Goal: Task Accomplishment & Management: Manage account settings

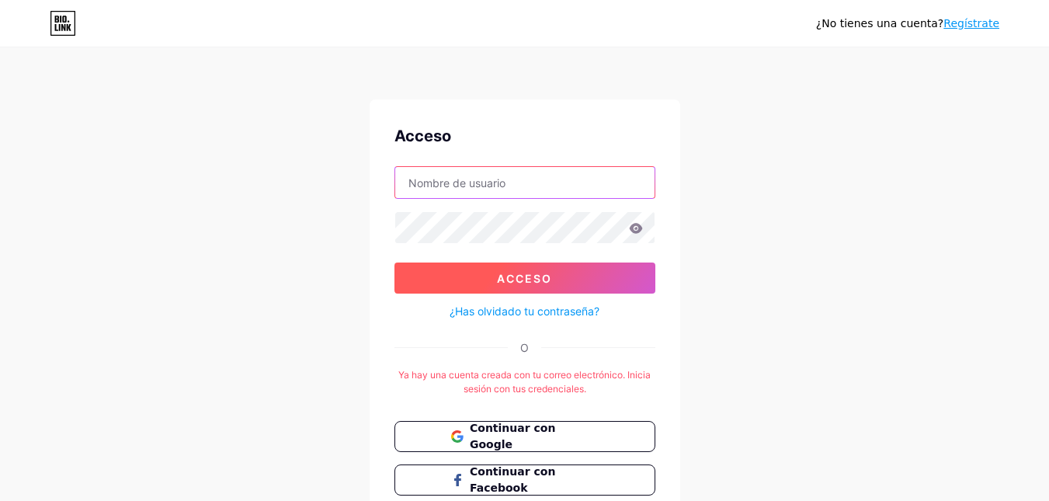
type input "[EMAIL_ADDRESS][DOMAIN_NAME]"
click at [547, 293] on button "Acceso" at bounding box center [524, 277] width 261 height 31
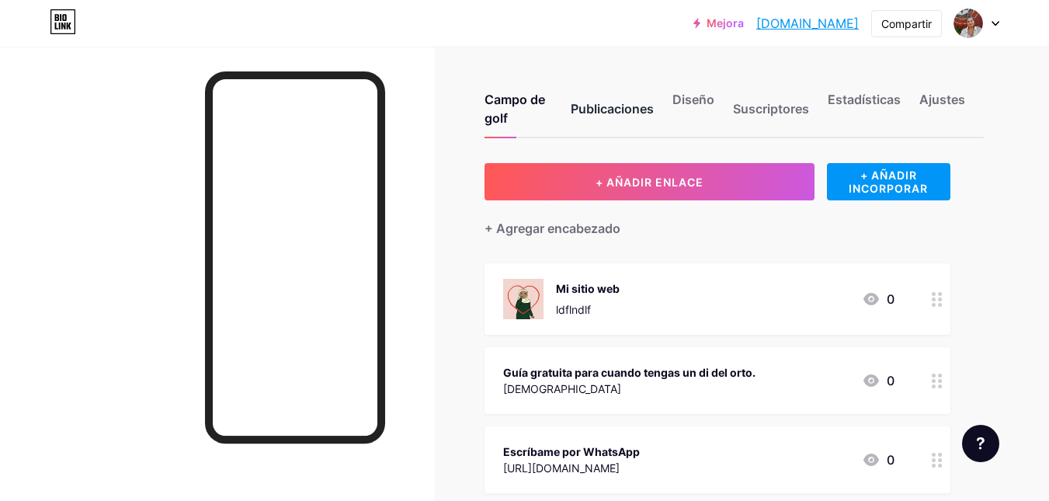
click at [598, 109] on font "Publicaciones" at bounding box center [612, 109] width 83 height 16
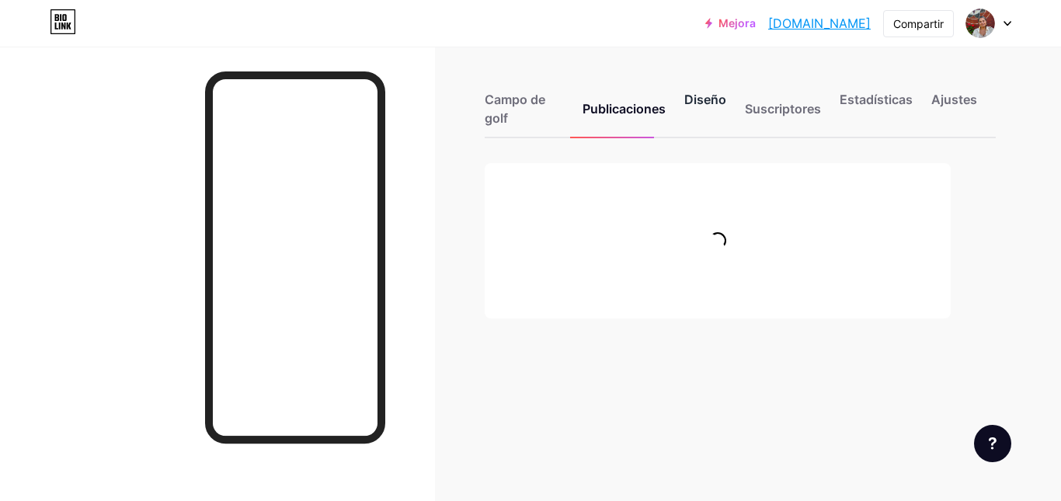
click at [693, 103] on font "Diseño" at bounding box center [705, 100] width 42 height 16
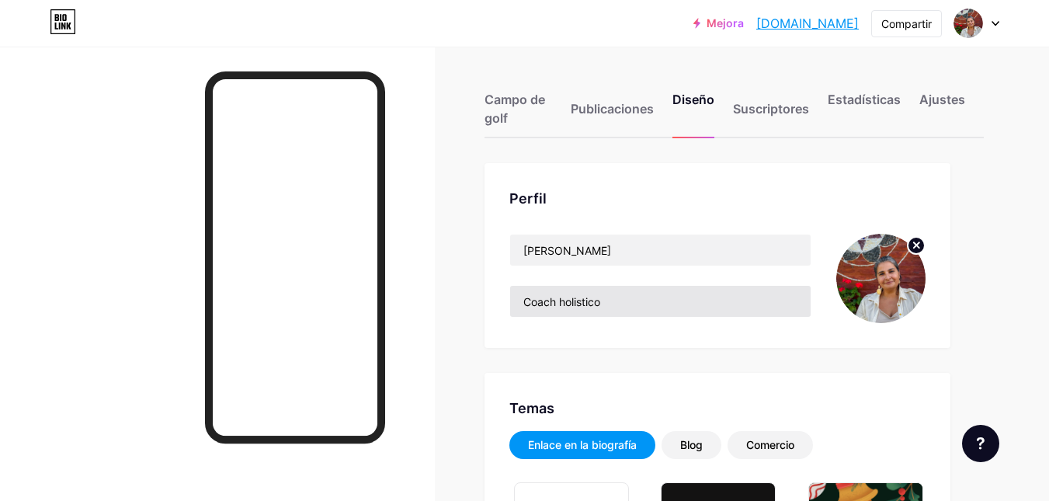
type input "#977d8c"
type input "#000000"
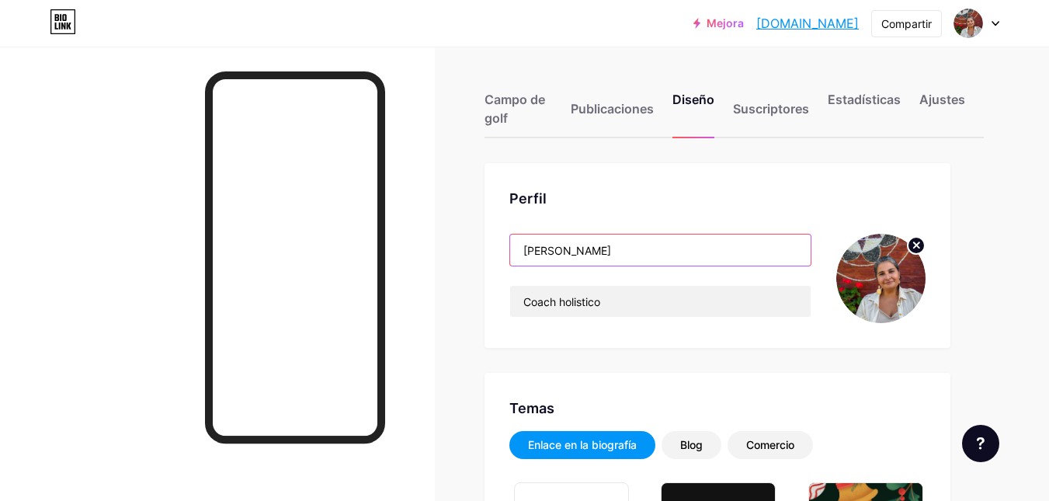
click at [620, 253] on input "[PERSON_NAME]" at bounding box center [660, 250] width 301 height 31
click at [620, 252] on input "[PERSON_NAME]" at bounding box center [660, 250] width 301 height 31
paste input "Acompaño a mujeres profesionales que se sienten bloqueadas, cansadas o desconec…"
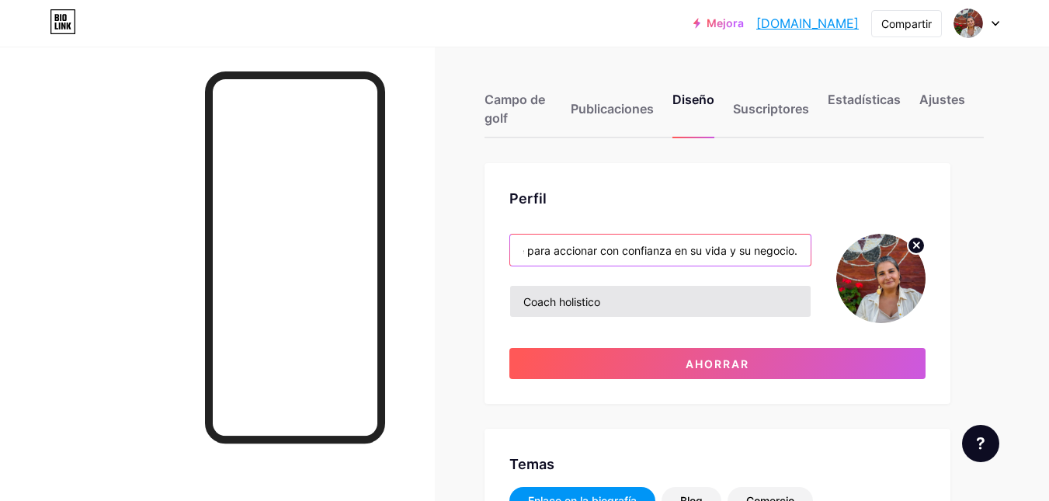
type input "Acompaño a mujeres profesionales que se sienten bloqueadas, cansadas o desconec…"
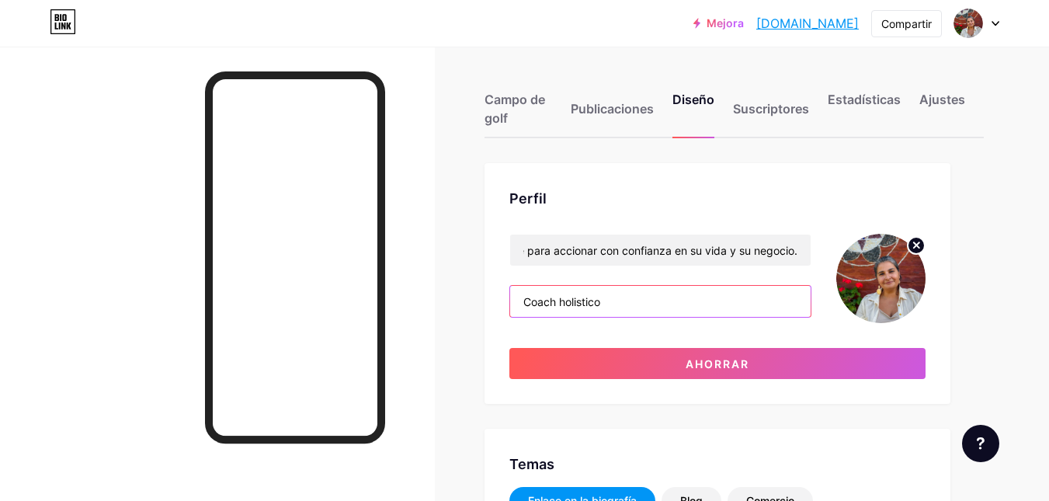
click at [601, 300] on input "Coach holistico" at bounding box center [660, 301] width 301 height 31
type input "b"
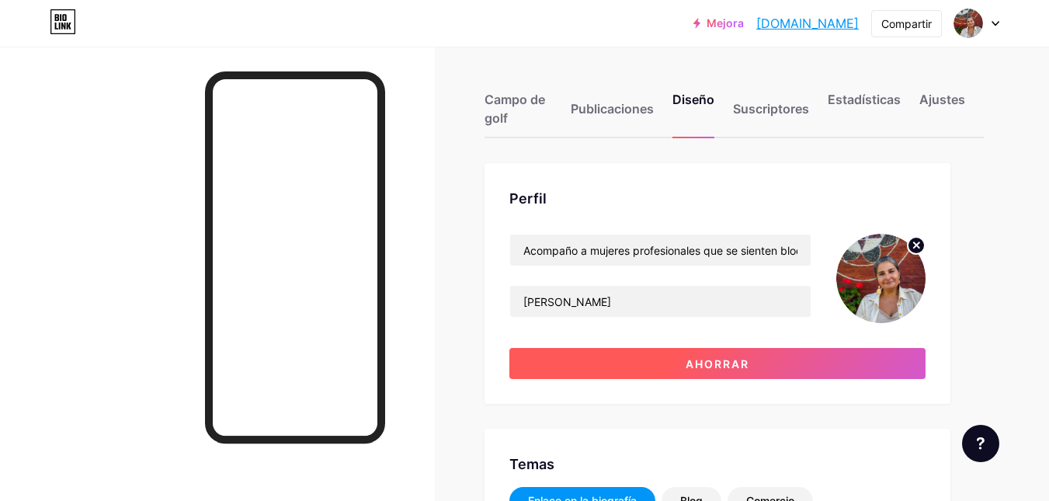
click at [713, 359] on font "Ahorrar" at bounding box center [718, 363] width 64 height 13
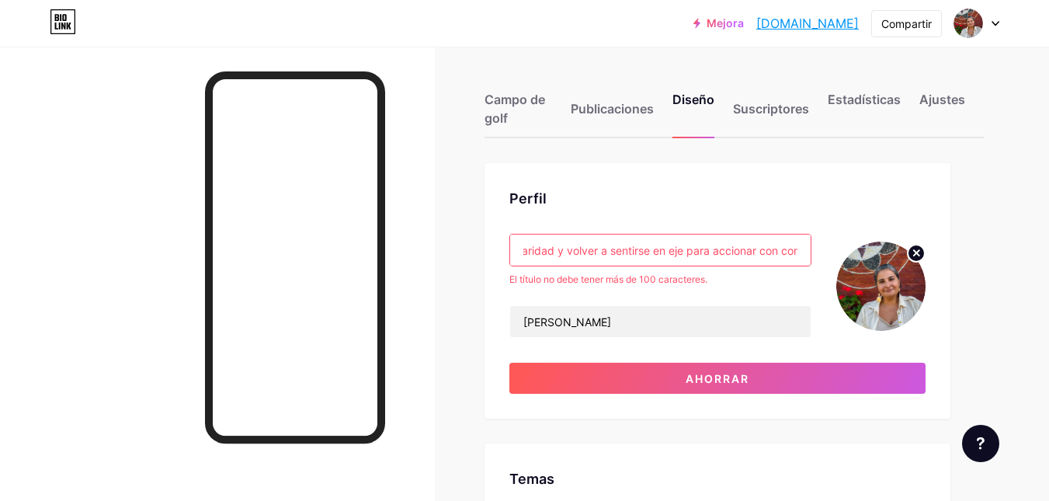
scroll to position [0, 778]
drag, startPoint x: 665, startPoint y: 248, endPoint x: 814, endPoint y: 249, distance: 149.1
click at [814, 249] on div "Acompaño a mujeres profesionales que se sienten bloqueadas, cansadas o desconec…" at bounding box center [717, 286] width 416 height 104
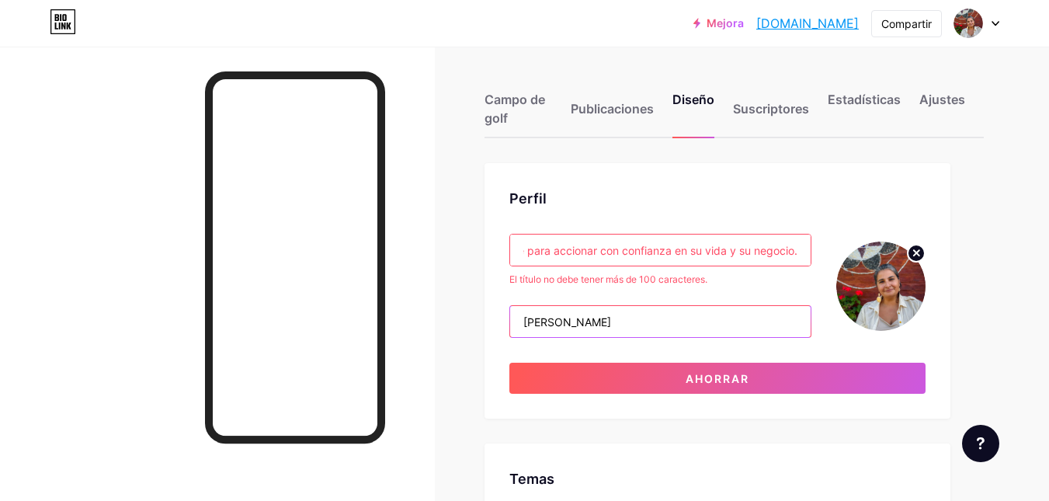
click at [636, 312] on input "[PERSON_NAME]" at bounding box center [660, 321] width 301 height 31
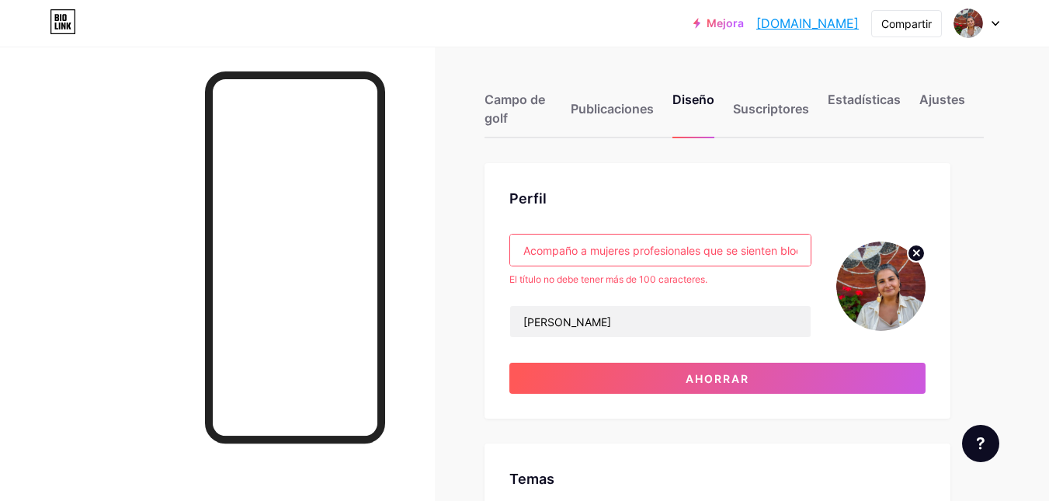
click at [637, 251] on input "Acompaño a mujeres profesionales que se sienten bloqueadas, cansadas o desconec…" at bounding box center [660, 250] width 301 height 31
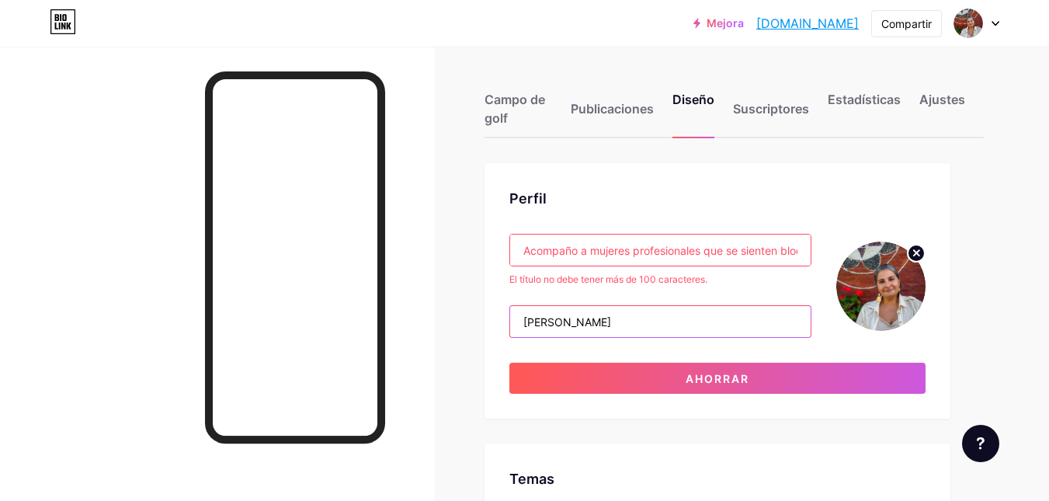
click at [645, 326] on input "[PERSON_NAME]" at bounding box center [660, 321] width 301 height 31
paste input "Acompaño a mujeres profesionales que se sienten bloqueadas, cansadas o desconec…"
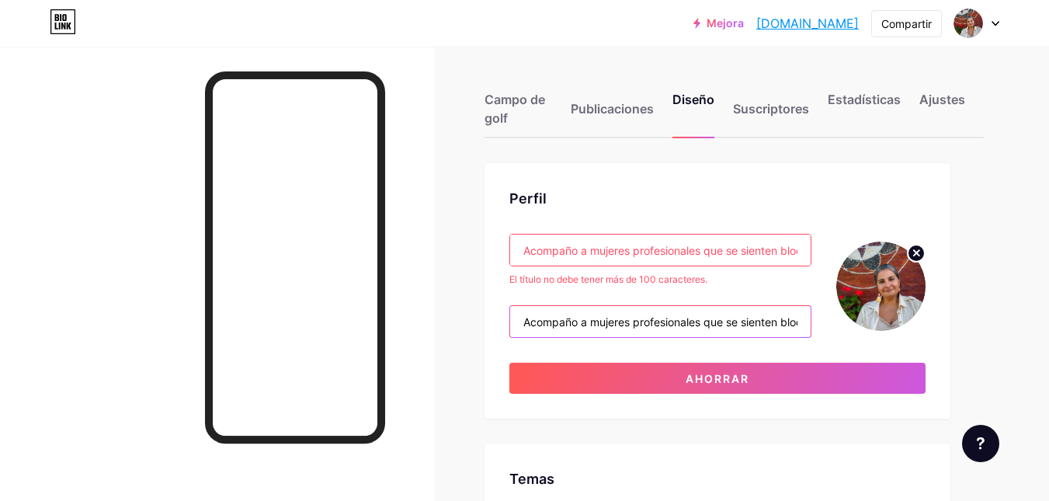
scroll to position [0, 778]
type input "Acompaño a mujeres profesionales que se sienten bloqueadas, cansadas o desconec…"
click at [641, 260] on input "Acompaño a mujeres profesionales que se sienten bloqueadas, cansadas o desconec…" at bounding box center [660, 250] width 301 height 31
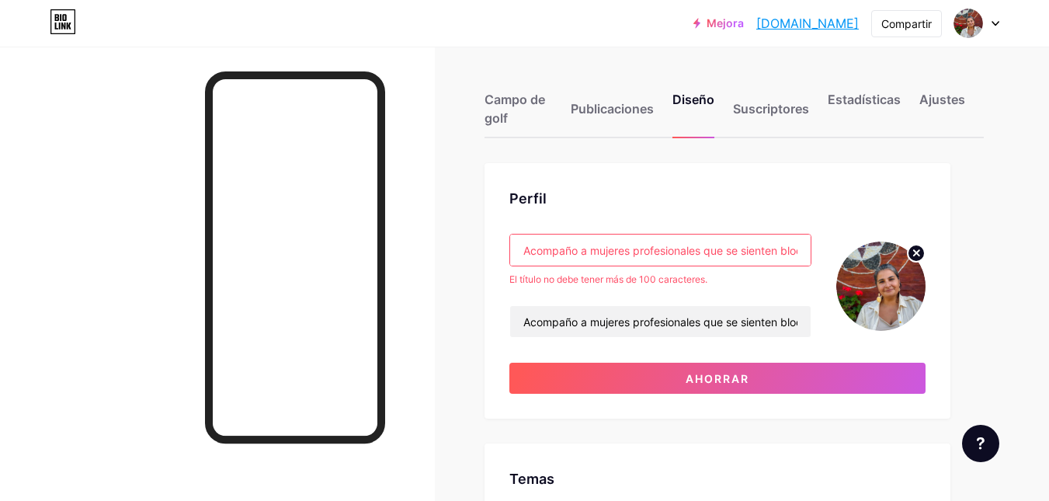
click at [641, 255] on input "Acompaño a mujeres profesionales que se sienten bloqueadas, cansadas o desconec…" at bounding box center [660, 250] width 301 height 31
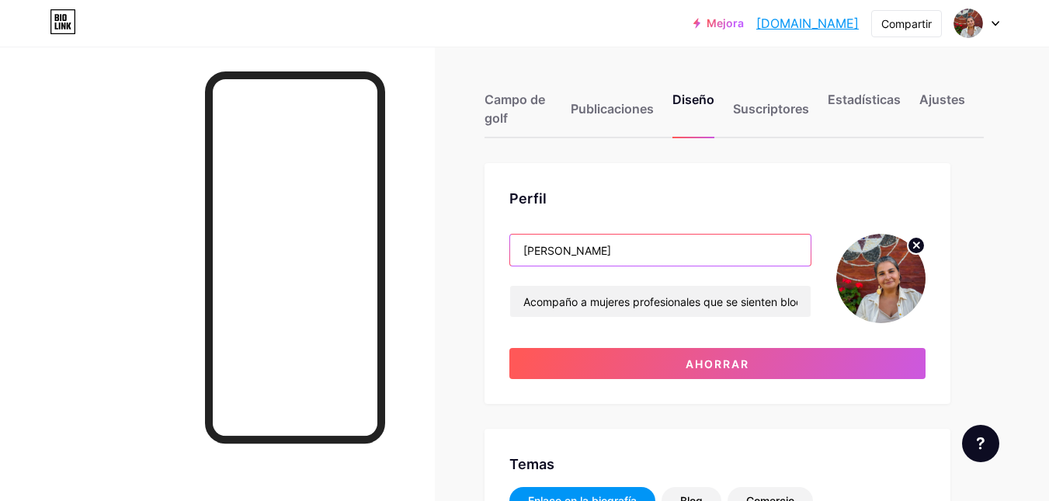
type input "[PERSON_NAME]"
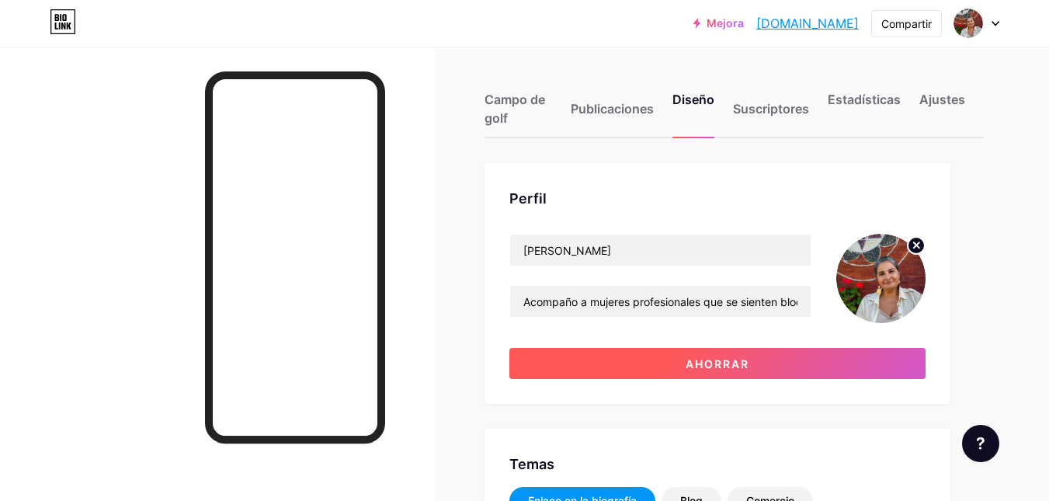
click at [769, 363] on button "Ahorrar" at bounding box center [717, 363] width 416 height 31
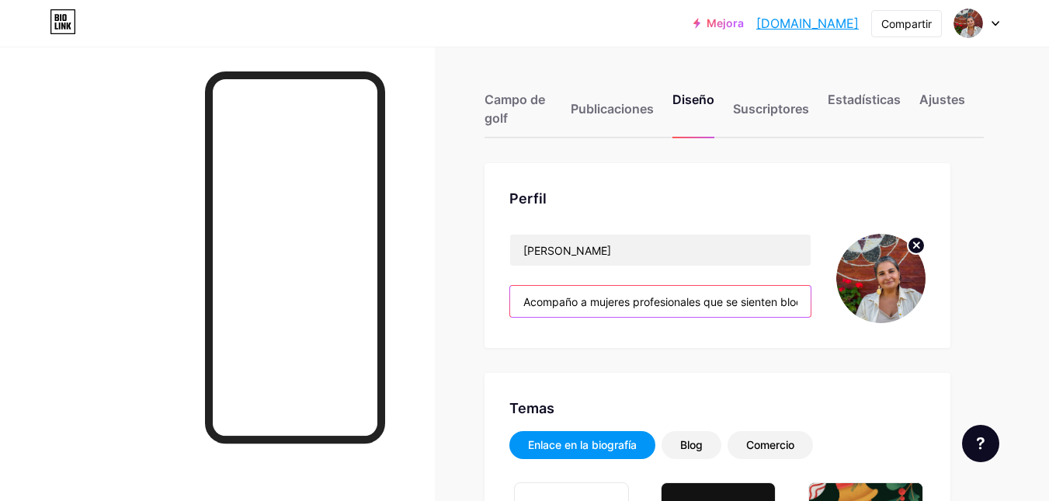
click at [607, 311] on input "Acompaño a mujeres profesionales que se sienten bloqueadas, cansadas o desconec…" at bounding box center [660, 301] width 301 height 31
paste input "Sesiones energéticas y mentorías para que transformes tu cansancio, confusión y…"
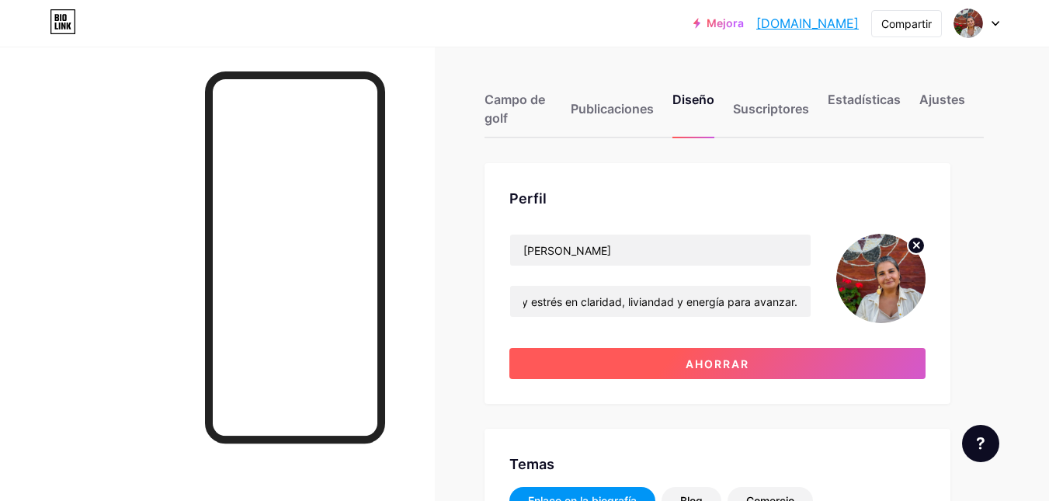
drag, startPoint x: 710, startPoint y: 362, endPoint x: 655, endPoint y: 363, distance: 54.4
click at [711, 362] on font "Ahorrar" at bounding box center [718, 363] width 64 height 13
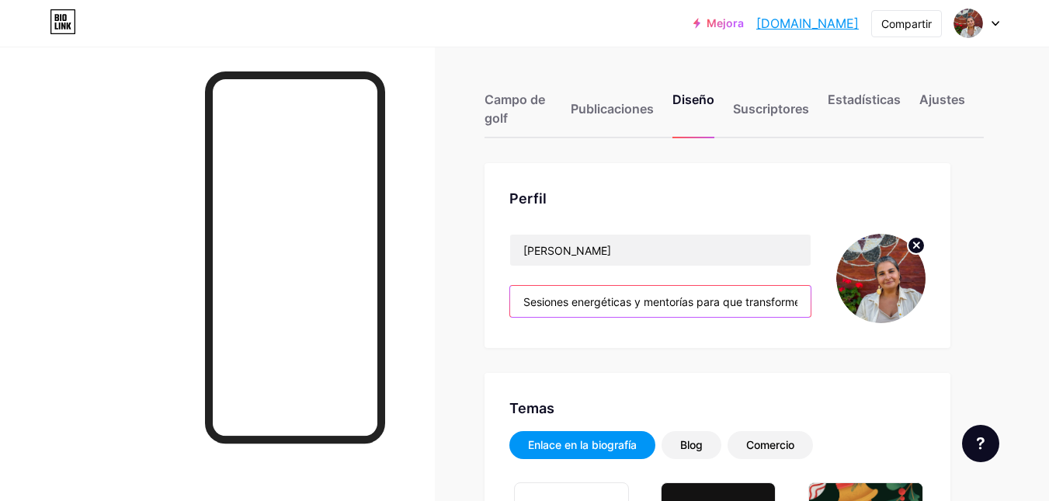
click at [792, 303] on input "Sesiones energéticas y mentorías para que transformes tu cansancio, confusión y…" at bounding box center [660, 301] width 301 height 31
drag, startPoint x: 792, startPoint y: 303, endPoint x: 823, endPoint y: 306, distance: 31.2
click at [823, 306] on div "[PERSON_NAME] Sesiones energéticas y mentorías para que transformes tu cansanci…" at bounding box center [717, 278] width 416 height 89
click at [796, 301] on input "Sesiones energéticas y mentorías para que transformes tu cansancio, confusión y…" at bounding box center [660, 301] width 301 height 31
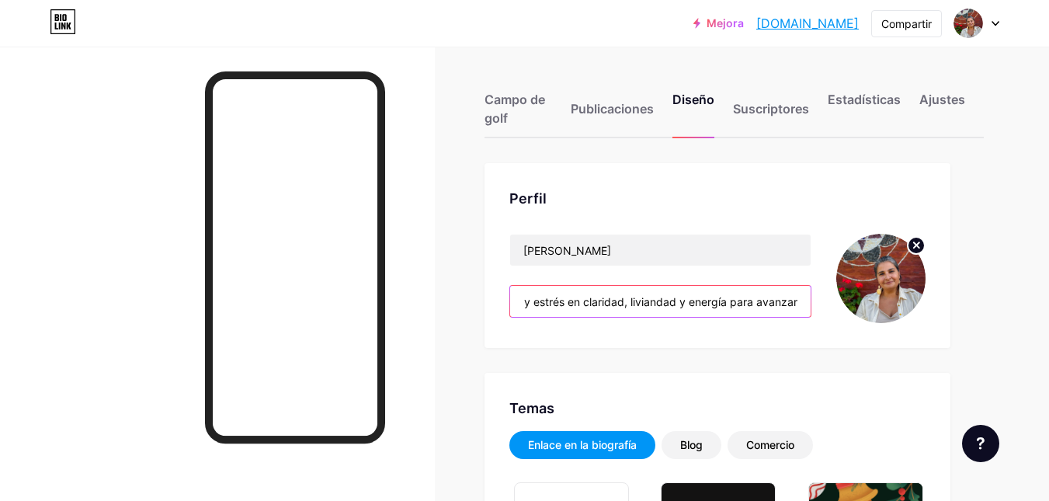
scroll to position [0, 412]
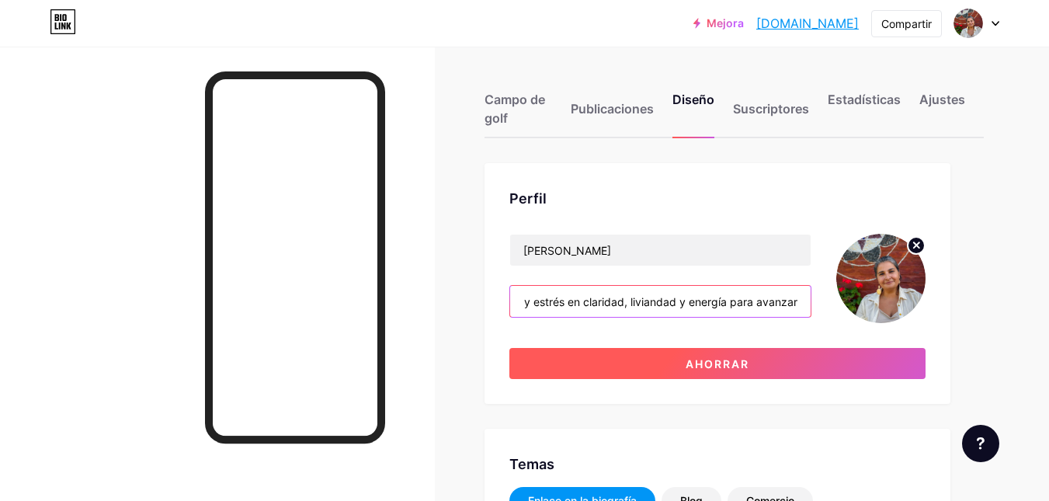
type input "Sesiones energéticas y mentorías para que transformes tu cansancio, confusión y…"
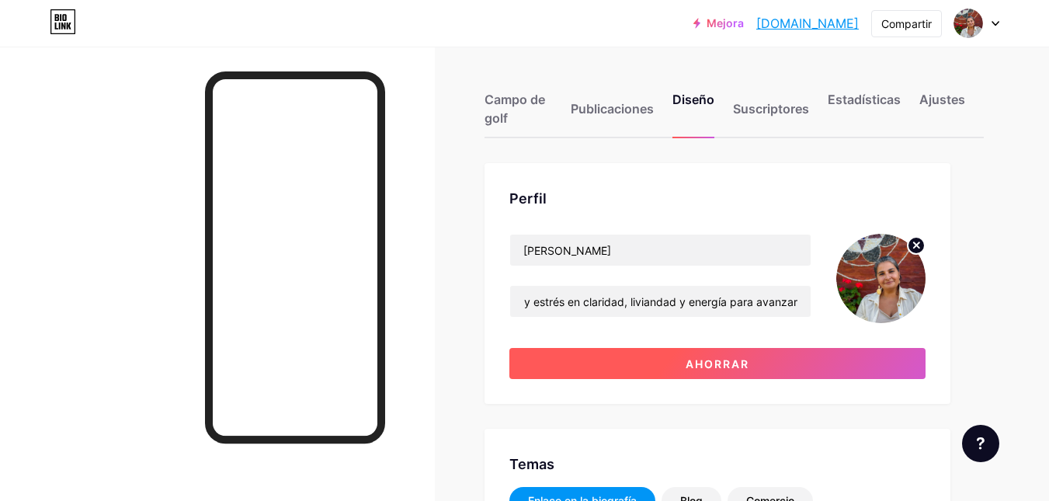
click at [777, 365] on button "Ahorrar" at bounding box center [717, 363] width 416 height 31
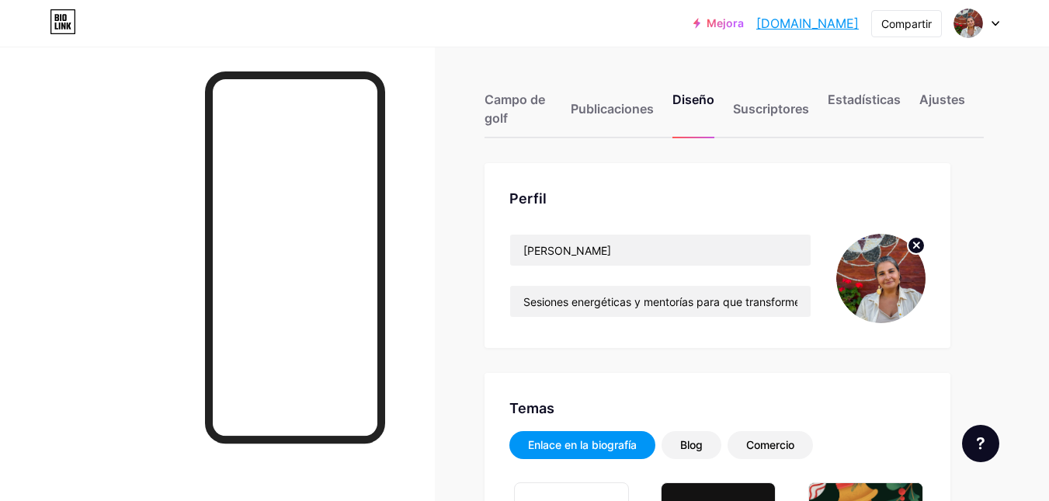
scroll to position [78, 0]
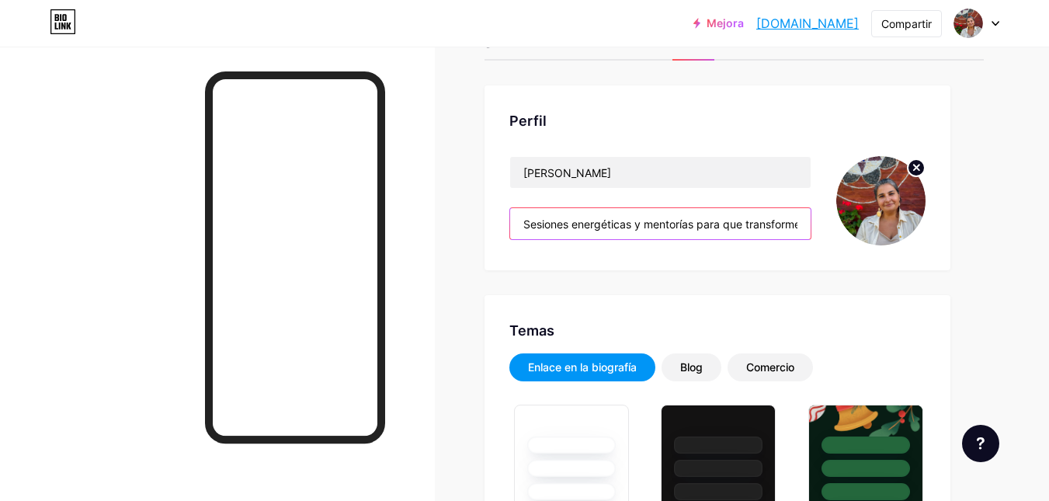
click at [631, 226] on input "Sesiones energéticas y mentorías para que transformes tu cansancio, confusión y…" at bounding box center [660, 223] width 301 height 31
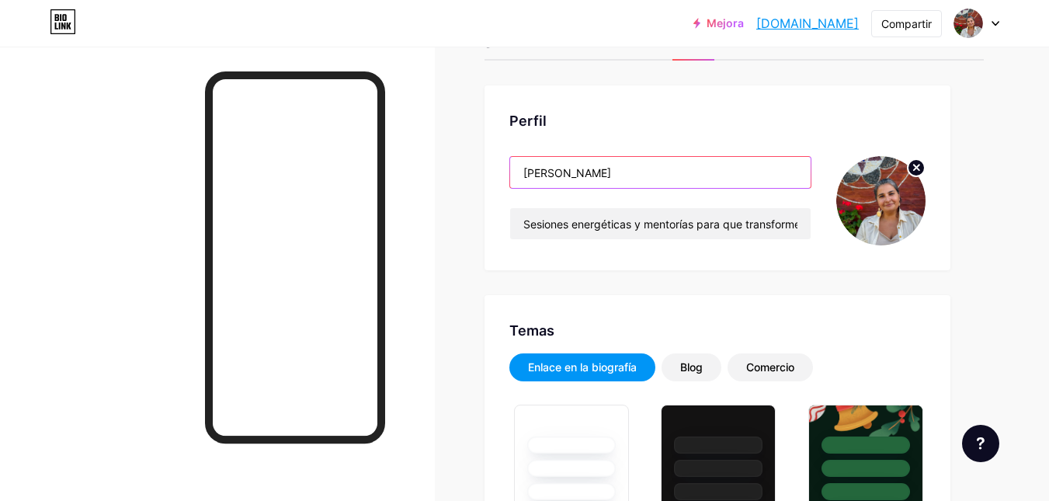
click at [614, 163] on input "[PERSON_NAME]" at bounding box center [660, 172] width 301 height 31
click at [614, 162] on input "[PERSON_NAME]" at bounding box center [660, 172] width 301 height 31
paste input "✨ El espacio más importante que vas a habitar siempre sos vos ✨"
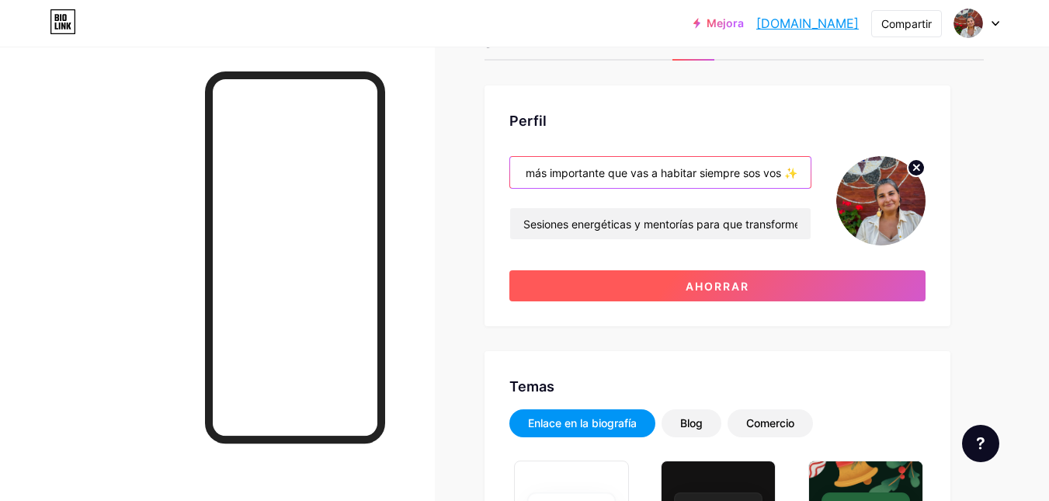
type input "✨ El espacio más importante que vas a habitar siempre sos vos ✨"
click at [710, 295] on button "Ahorrar" at bounding box center [717, 285] width 416 height 31
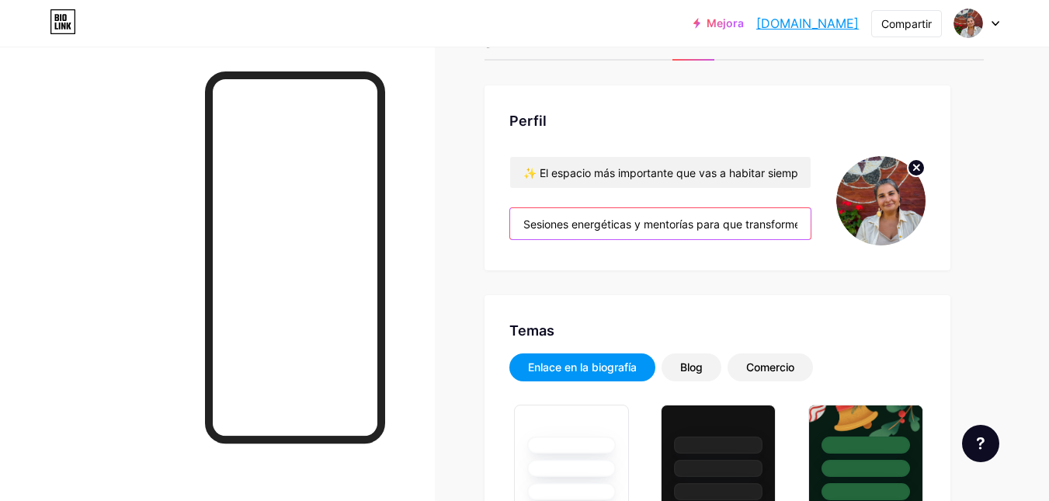
click at [624, 218] on input "Sesiones energéticas y mentorías para que transformes tu cansancio, confusión y…" at bounding box center [660, 223] width 301 height 31
click at [624, 219] on input "Sesiones energéticas y mentorías para que transformes tu cansancio, confusión y…" at bounding box center [660, 223] width 301 height 31
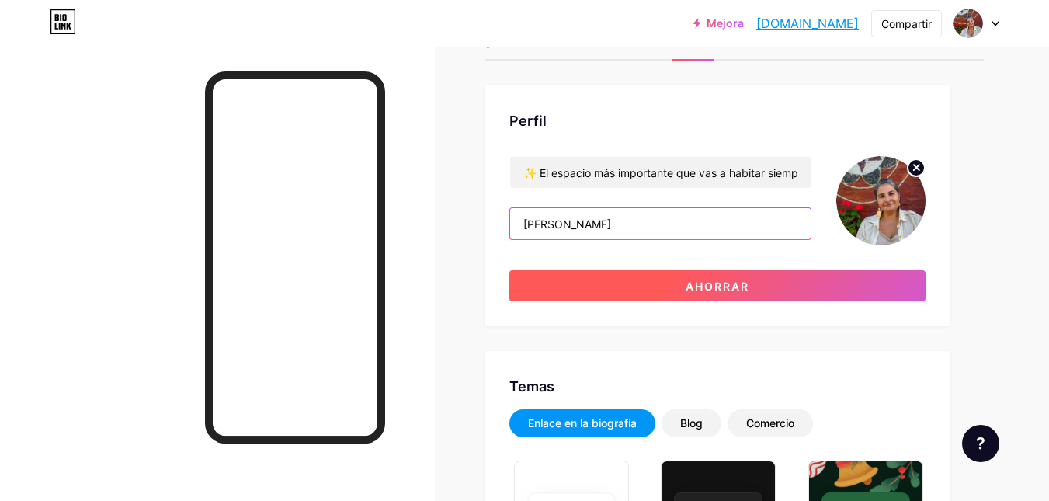
type input "[PERSON_NAME]"
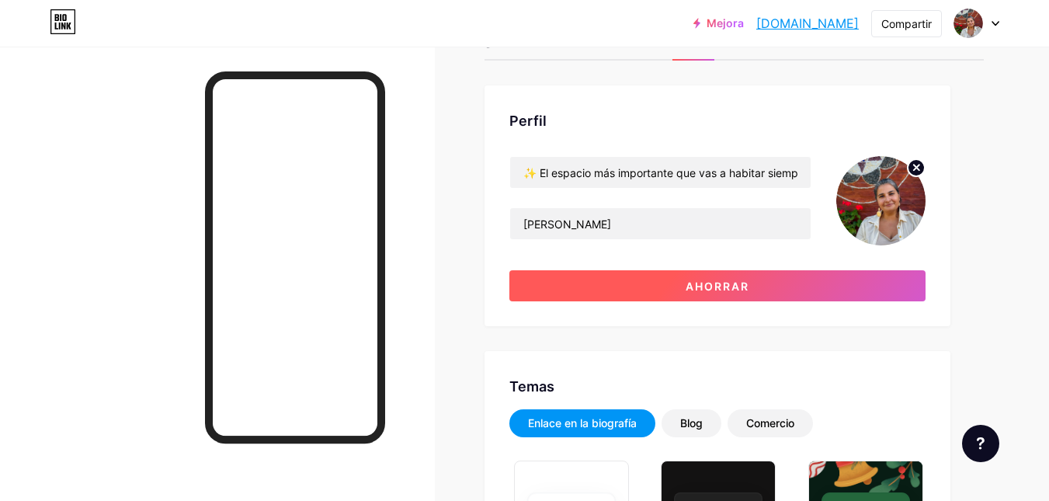
click at [608, 279] on button "Ahorrar" at bounding box center [717, 285] width 416 height 31
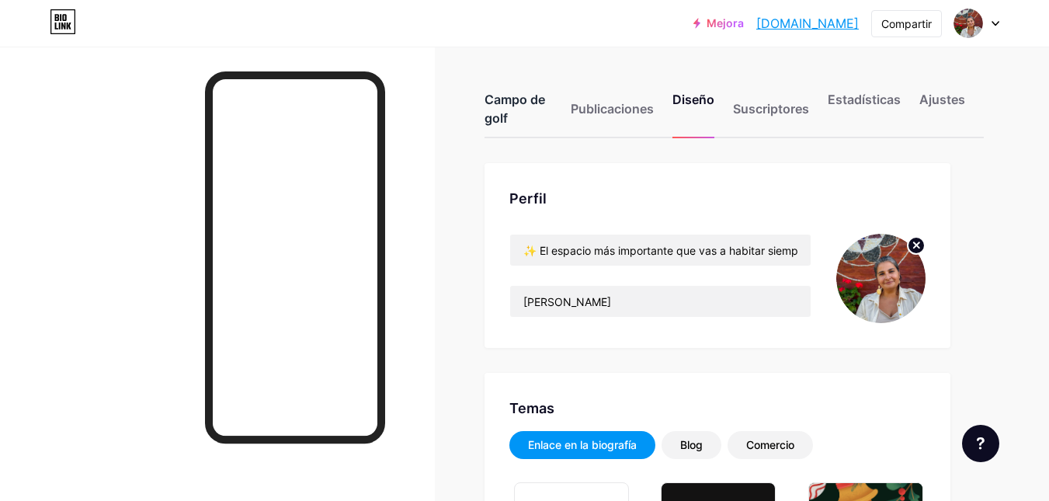
click at [527, 104] on font "Campo de golf" at bounding box center [515, 109] width 61 height 34
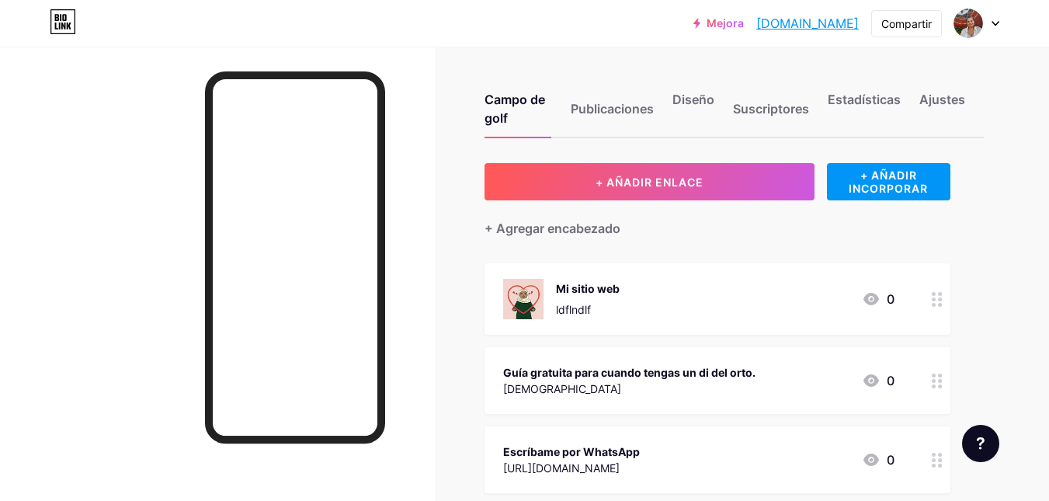
click at [584, 288] on font "Mi sitio web" at bounding box center [588, 288] width 64 height 13
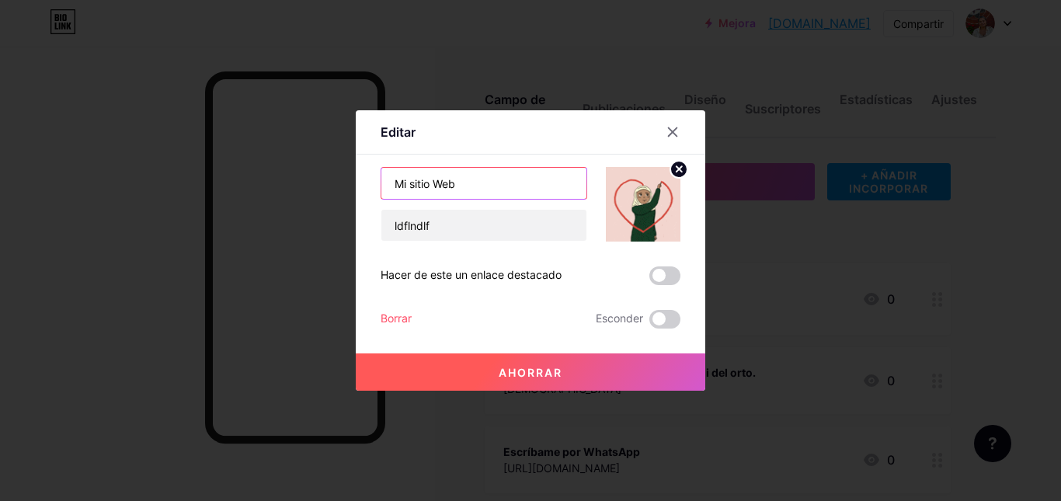
click at [517, 186] on input "Mi sitio Web" at bounding box center [483, 183] width 205 height 31
type input "q"
click at [517, 186] on input "¿Quién soy y que h" at bounding box center [483, 183] width 205 height 31
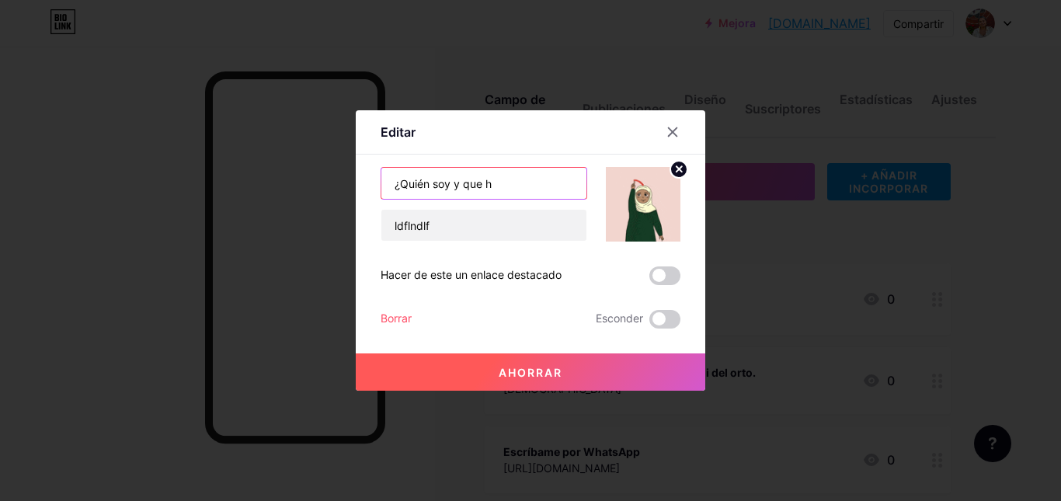
click at [517, 186] on input "¿Quién soy y que h" at bounding box center [483, 183] width 205 height 31
click at [456, 186] on input "¿Quién soy y que h" at bounding box center [483, 183] width 205 height 31
click at [464, 182] on input "¿Quién soy y que h" at bounding box center [483, 183] width 205 height 31
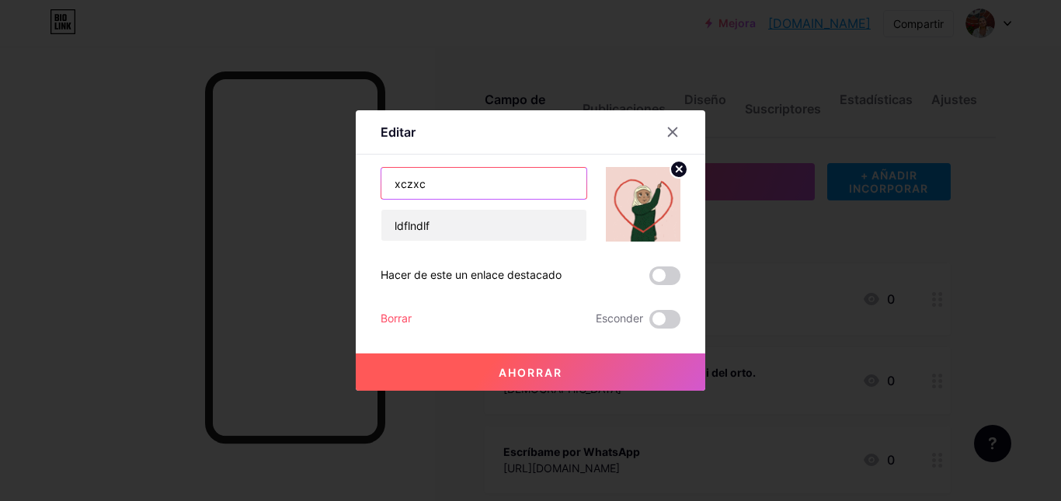
click at [464, 182] on input "xczxc" at bounding box center [483, 183] width 205 height 31
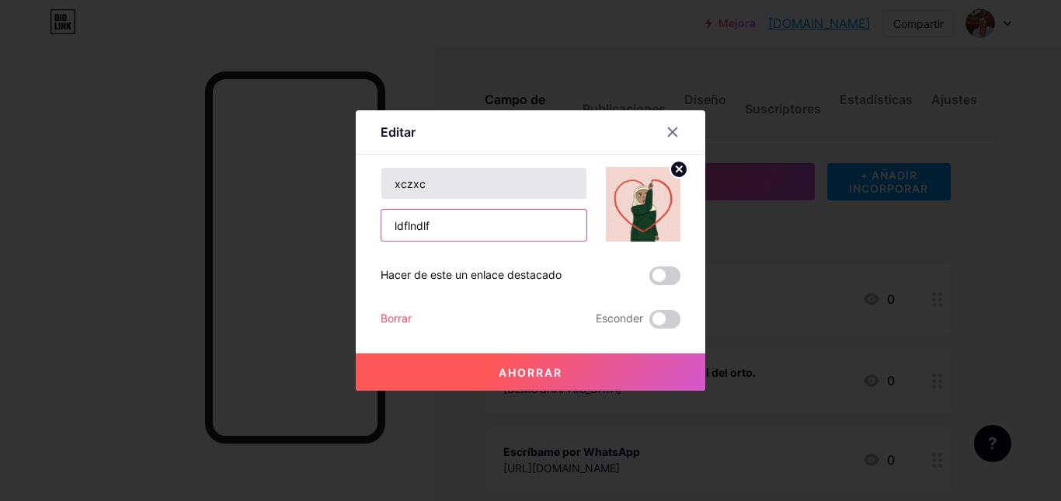
click at [480, 228] on input "ldflndlf" at bounding box center [483, 225] width 205 height 31
click at [482, 207] on div "xczxc ldflndlf" at bounding box center [484, 204] width 207 height 75
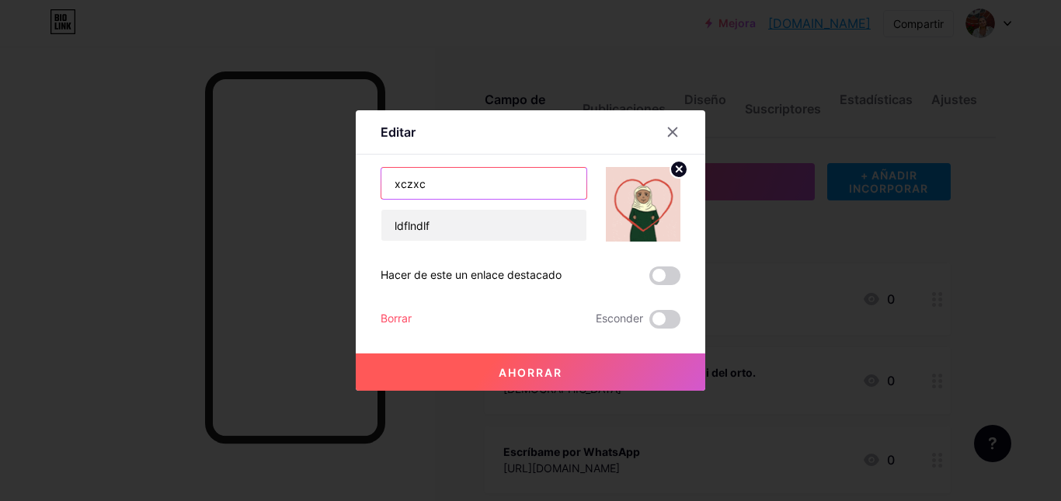
click at [502, 180] on input "xczxc" at bounding box center [483, 183] width 205 height 31
click at [502, 179] on input "xczxc" at bounding box center [483, 183] width 205 height 31
type input "¡"
type input "¿Quién soy y que hago?"
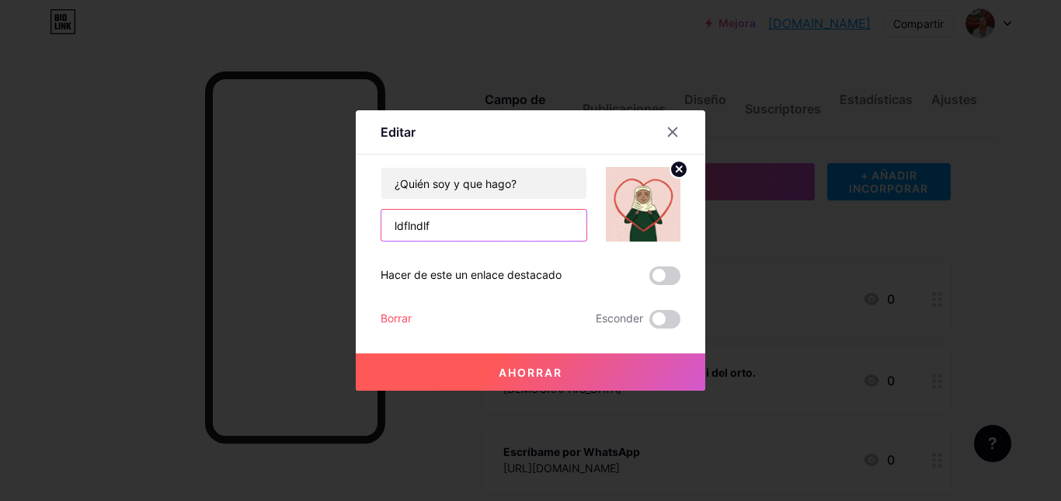
click at [508, 217] on input "ldflndlf" at bounding box center [483, 225] width 205 height 31
click at [457, 221] on input "ldflndlf" at bounding box center [483, 225] width 205 height 31
click at [669, 132] on icon at bounding box center [672, 132] width 12 height 12
